Goal: Task Accomplishment & Management: Use online tool/utility

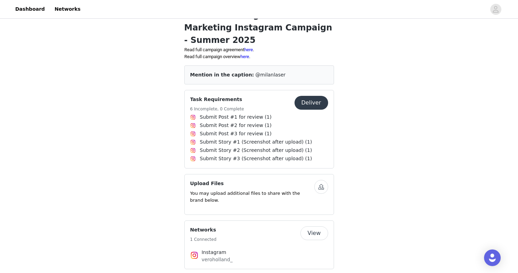
scroll to position [71, 0]
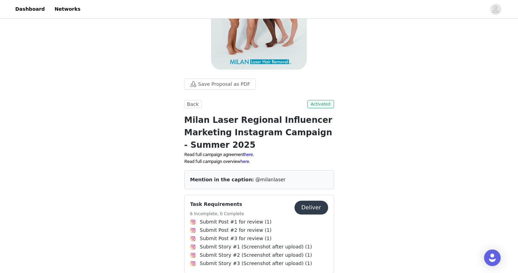
click at [316, 106] on span "Activated" at bounding box center [320, 104] width 27 height 8
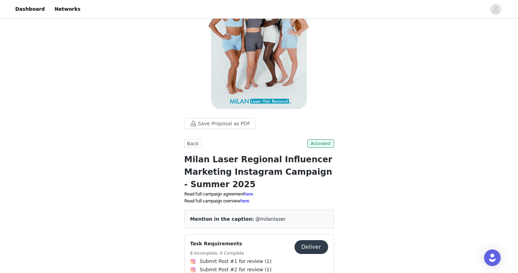
scroll to position [0, 0]
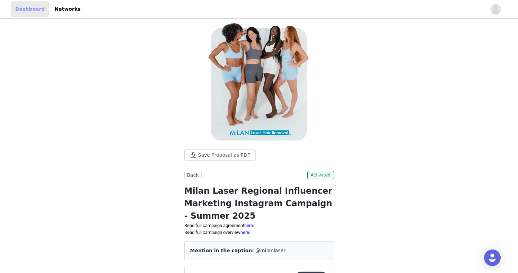
click at [42, 12] on link "Dashboard" at bounding box center [30, 9] width 38 height 16
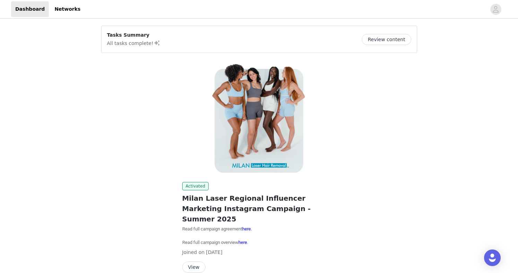
click at [396, 37] on button "Review content" at bounding box center [386, 39] width 49 height 11
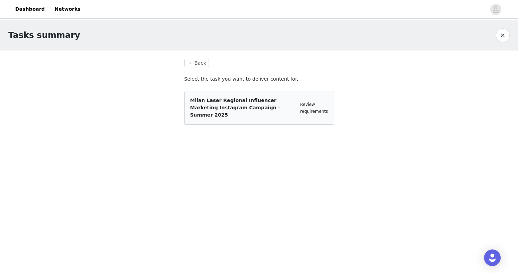
click at [202, 58] on section "Back Select the task you want to deliver content for. Milan Laser Regional Infl…" at bounding box center [259, 96] width 166 height 91
click at [201, 61] on button "Back" at bounding box center [196, 63] width 25 height 8
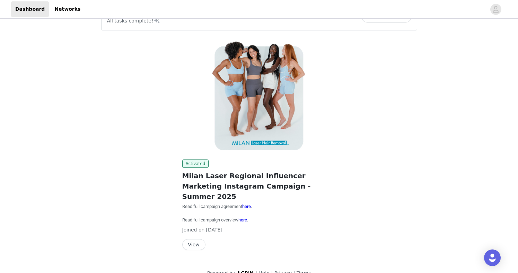
scroll to position [24, 0]
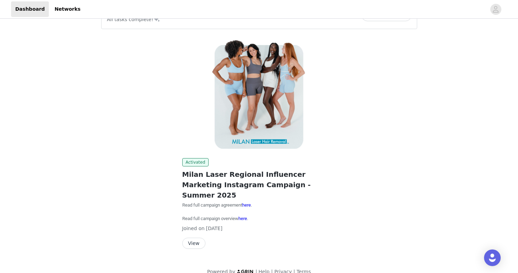
click at [197, 238] on button "View" at bounding box center [193, 243] width 23 height 11
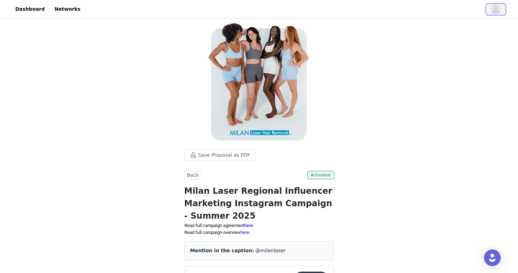
click at [492, 8] on span "button" at bounding box center [495, 9] width 11 height 11
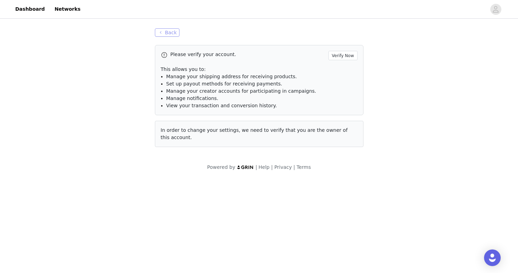
click at [171, 35] on button "Back" at bounding box center [167, 32] width 25 height 8
click at [175, 33] on button "Back" at bounding box center [167, 32] width 25 height 8
